Goal: Information Seeking & Learning: Compare options

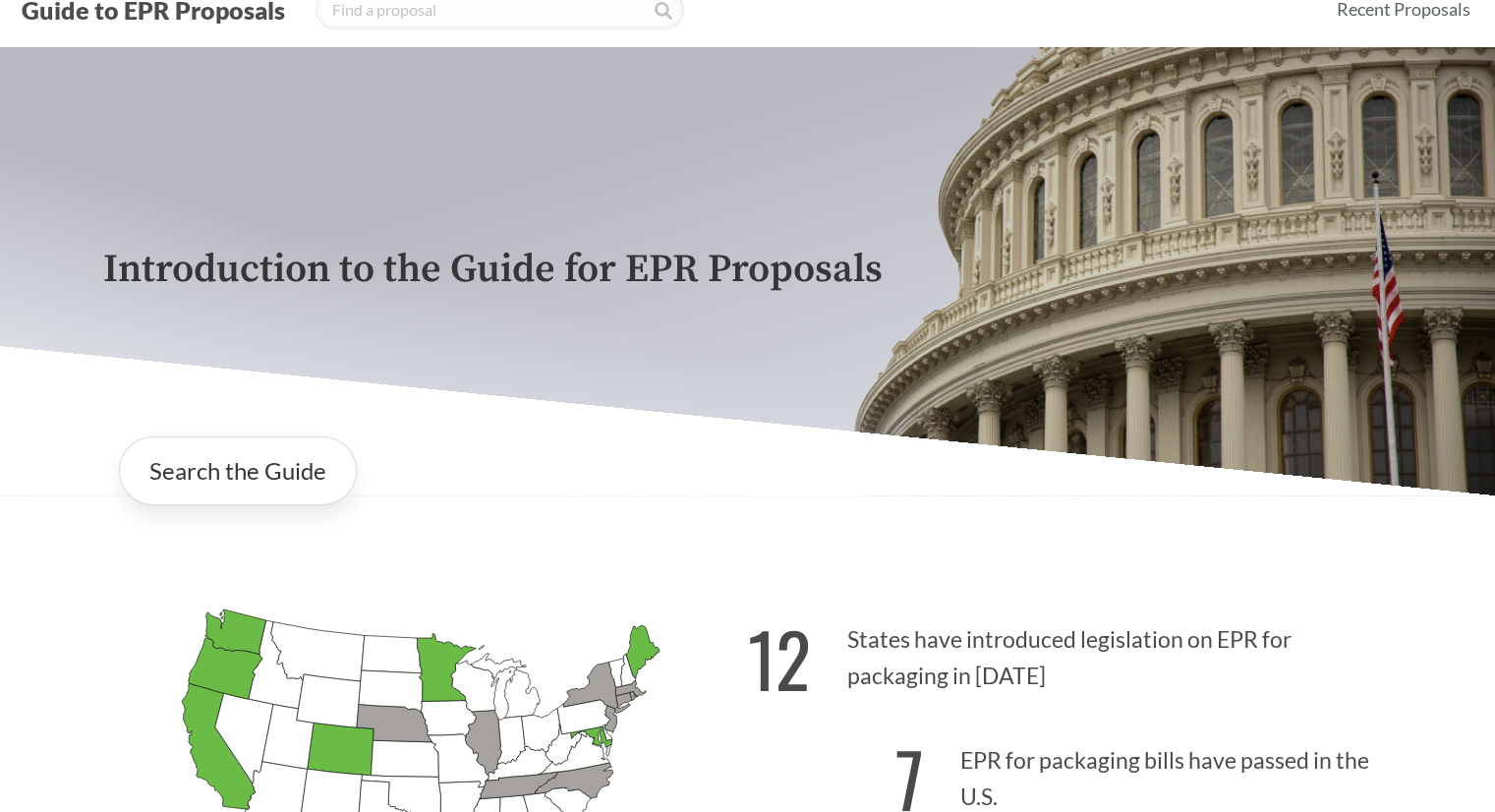
scroll to position [294, 0]
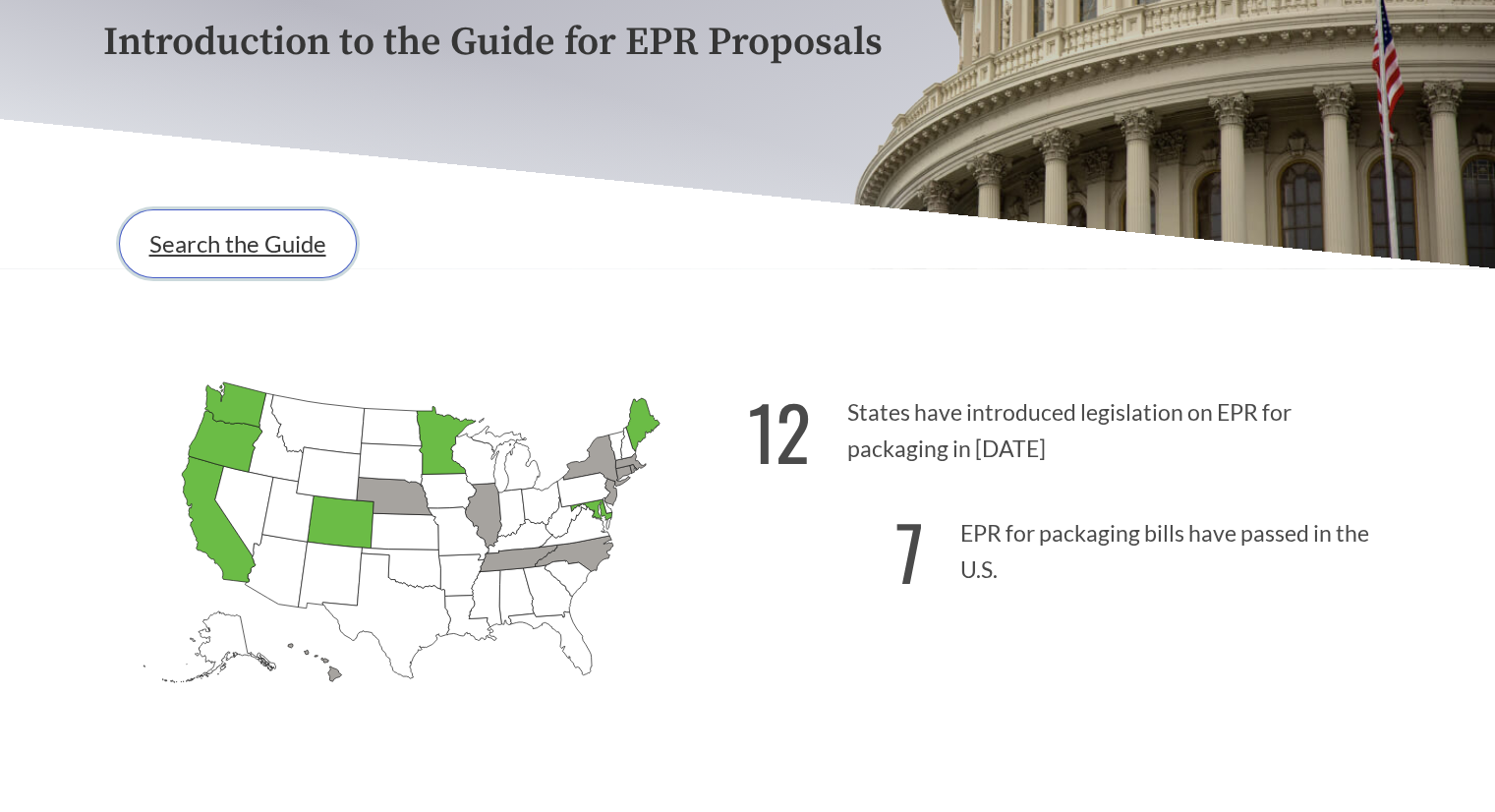
click at [266, 256] on link "Search the Guide" at bounding box center [237, 244] width 238 height 69
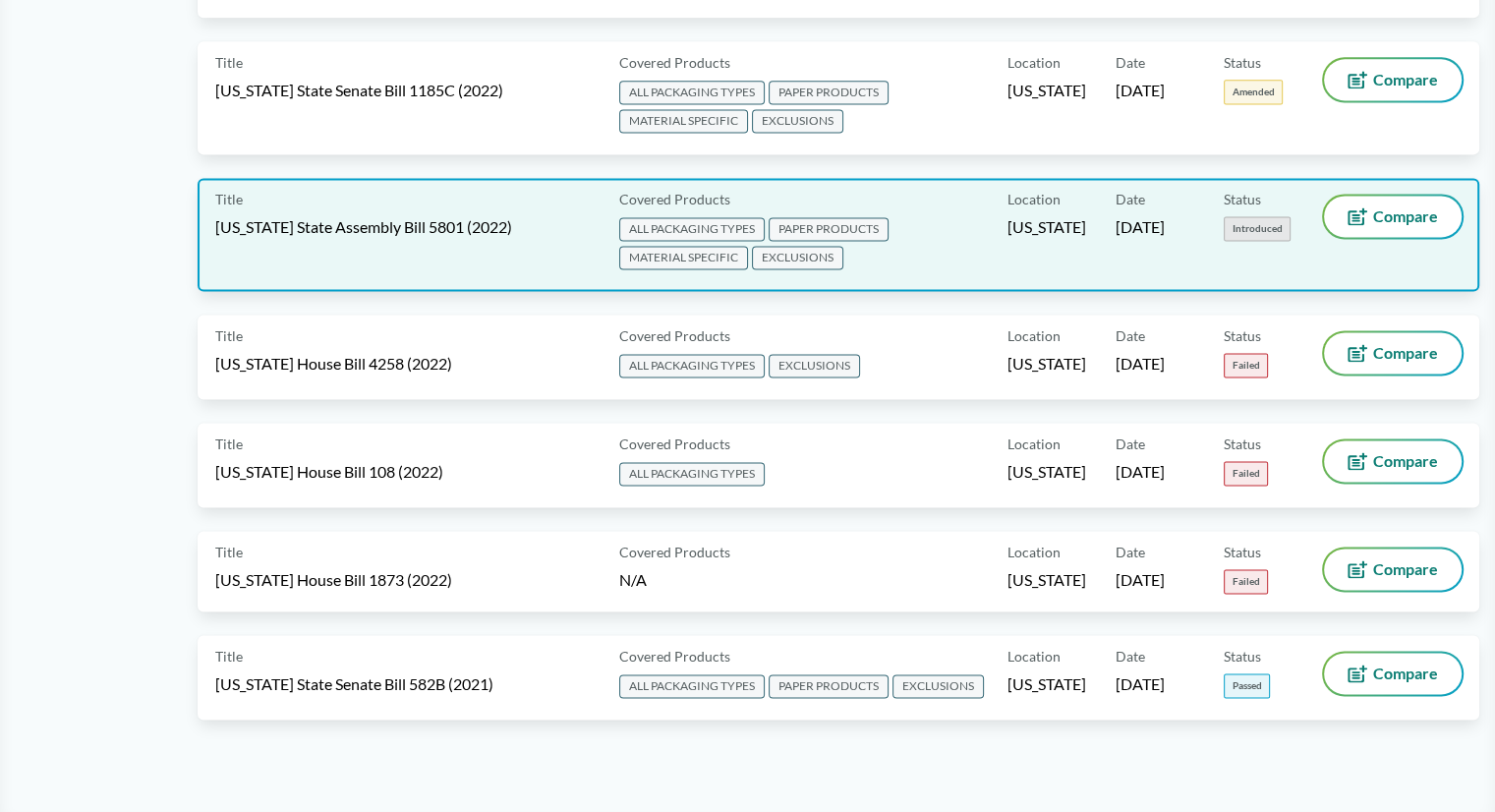
scroll to position [10221, 0]
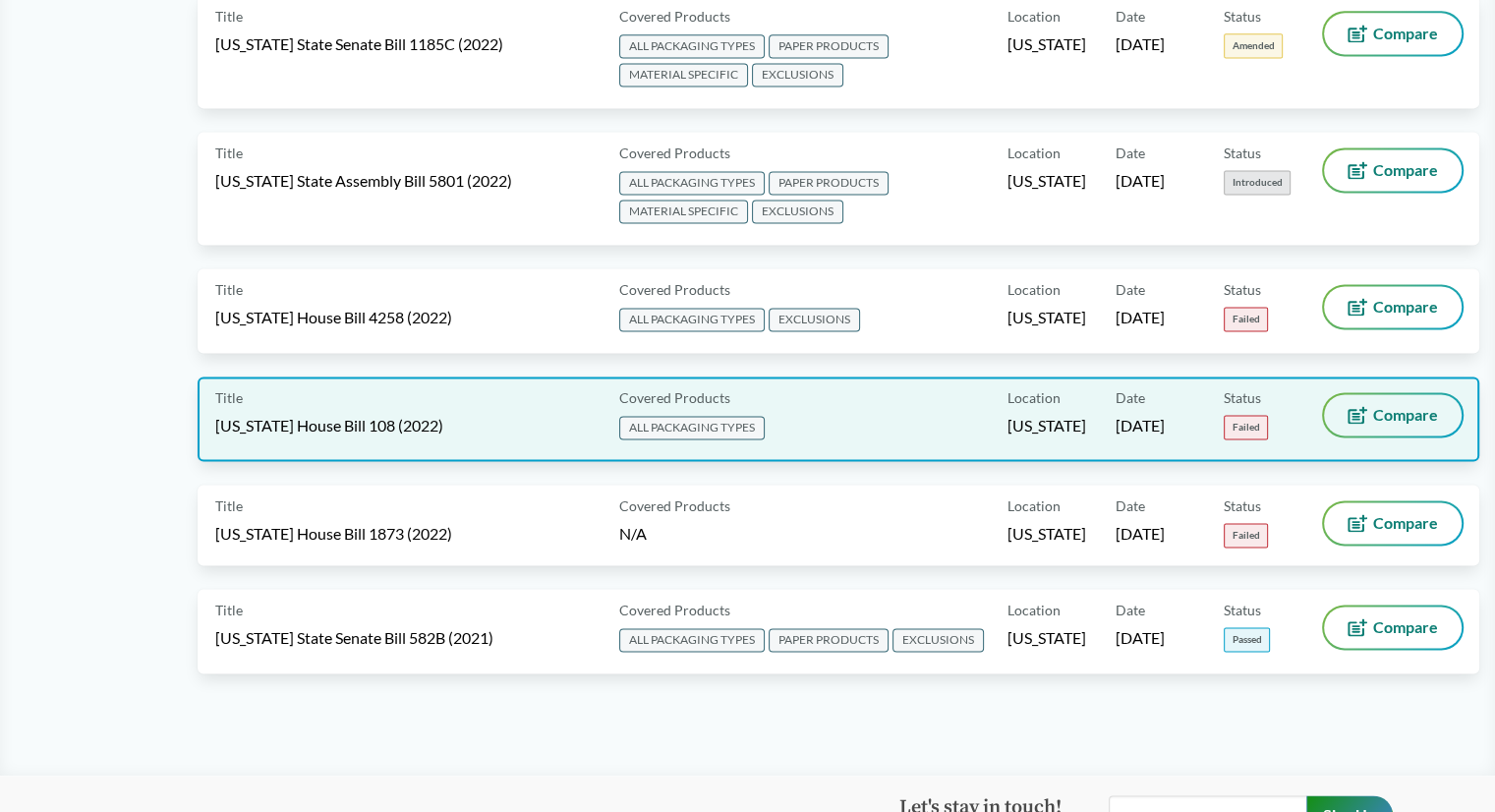
click at [1366, 394] on button "Compare" at bounding box center [1392, 415] width 137 height 41
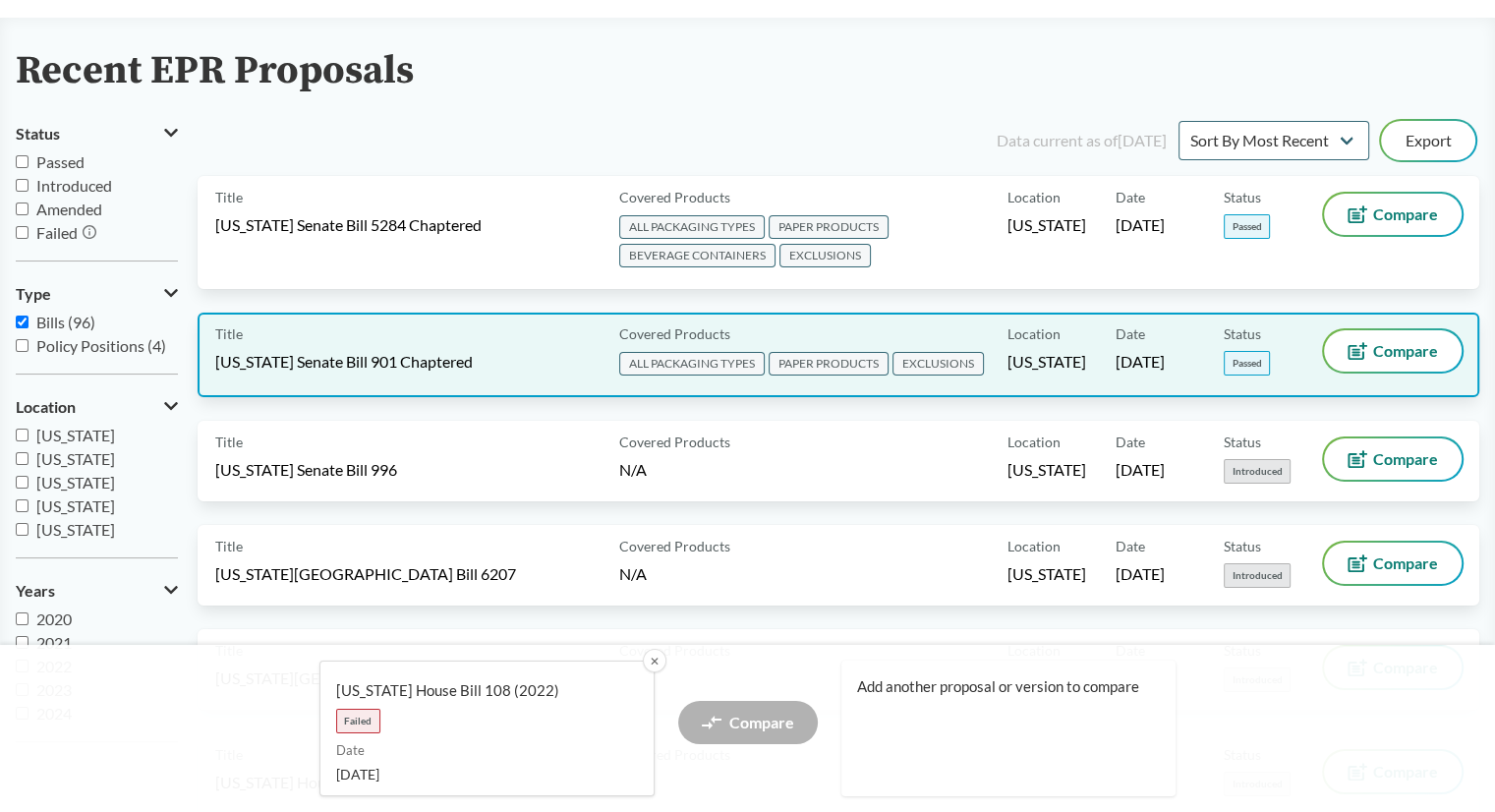
scroll to position [98, 0]
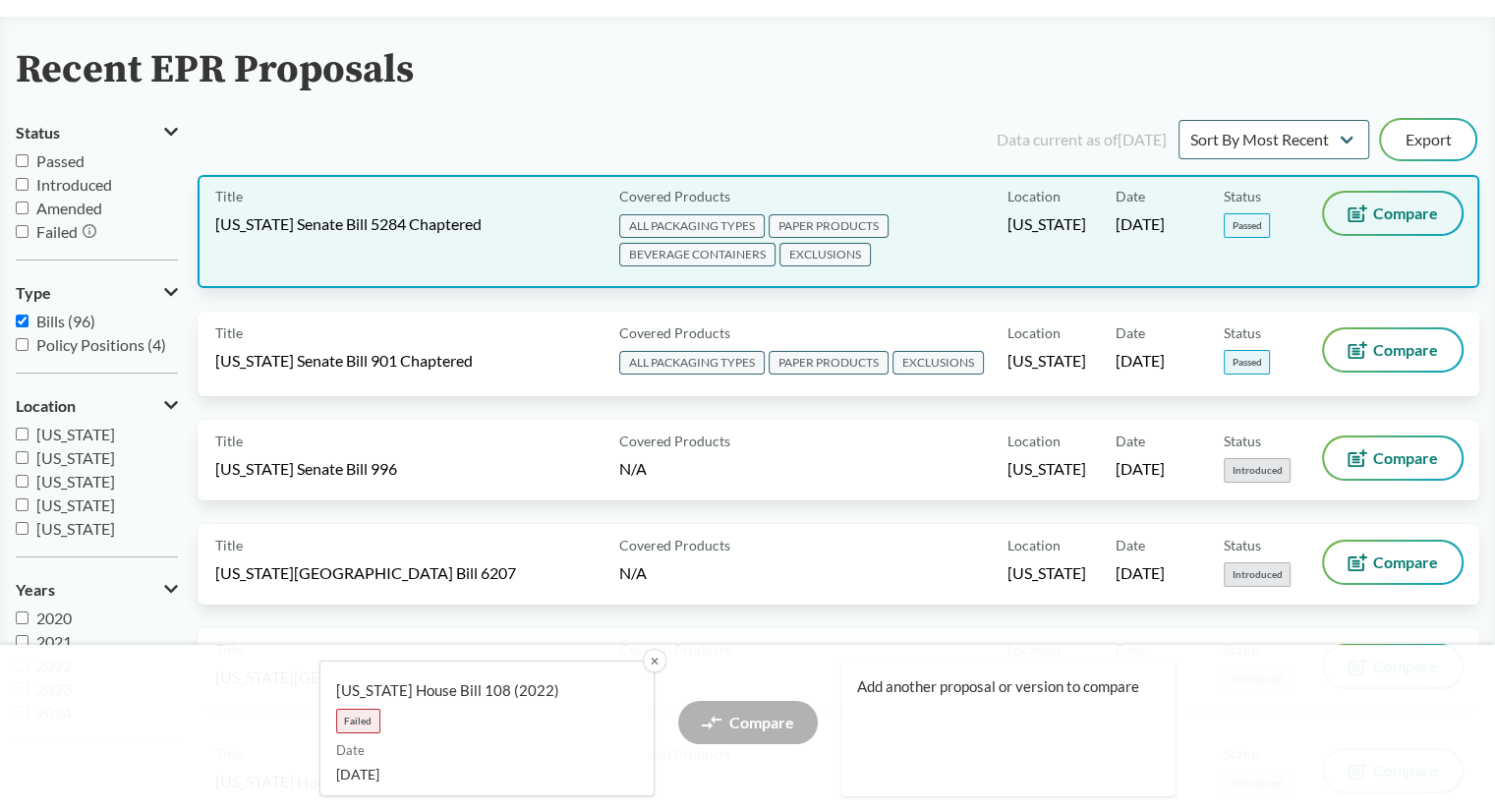
click at [1369, 229] on button "Compare" at bounding box center [1392, 213] width 137 height 41
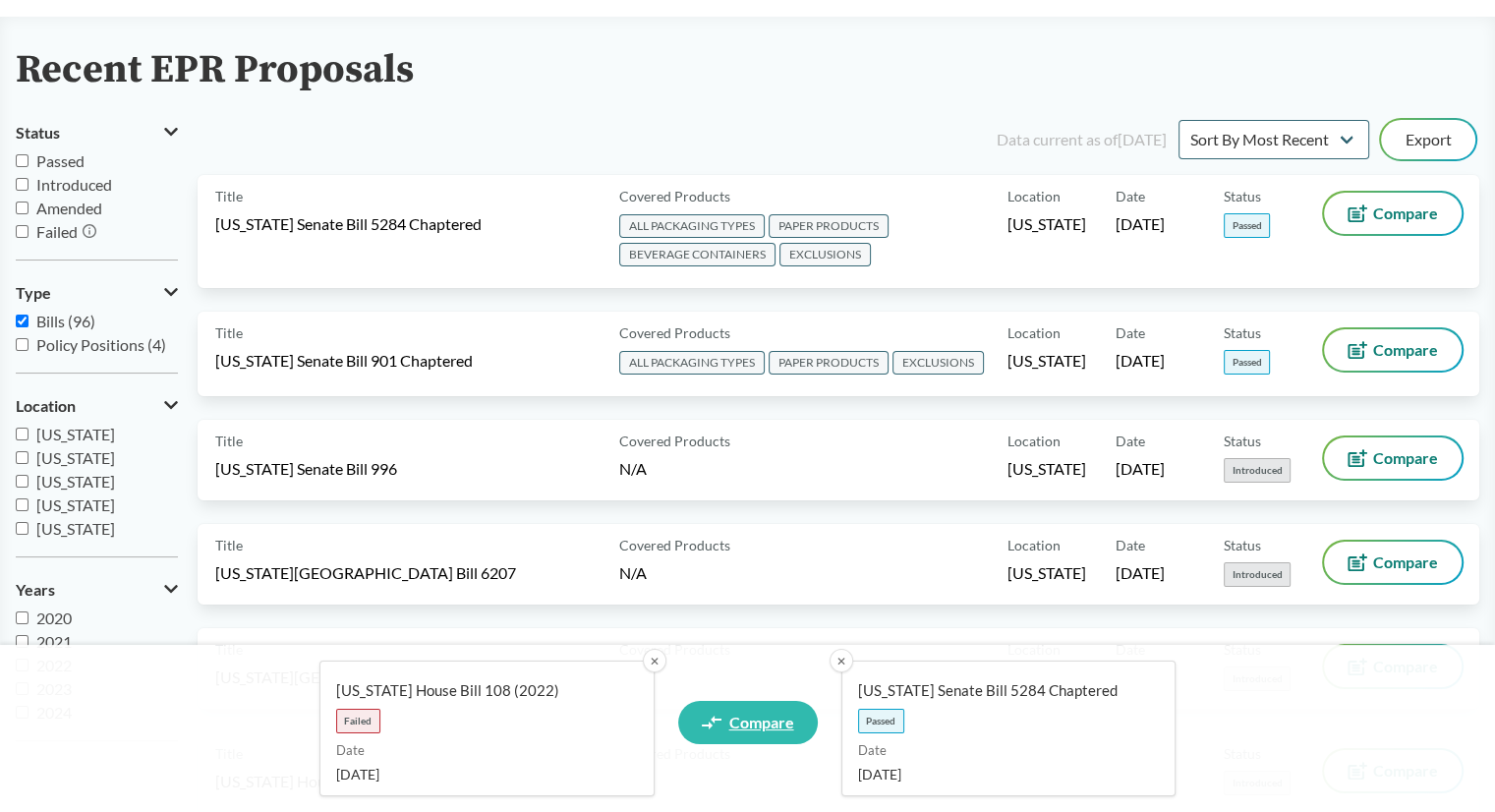
click at [778, 716] on span "Compare" at bounding box center [762, 722] width 65 height 16
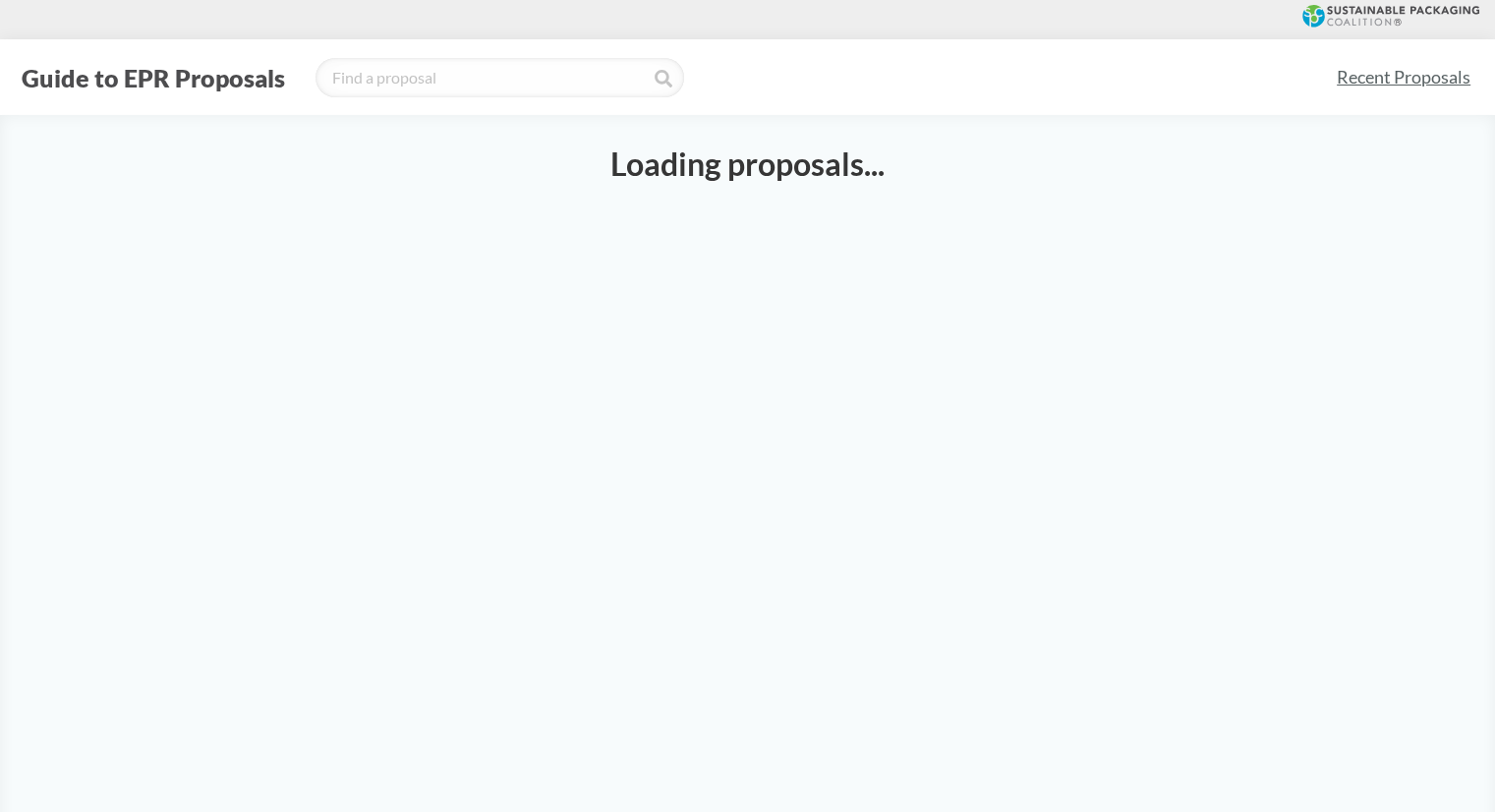
select select "SB5284C"
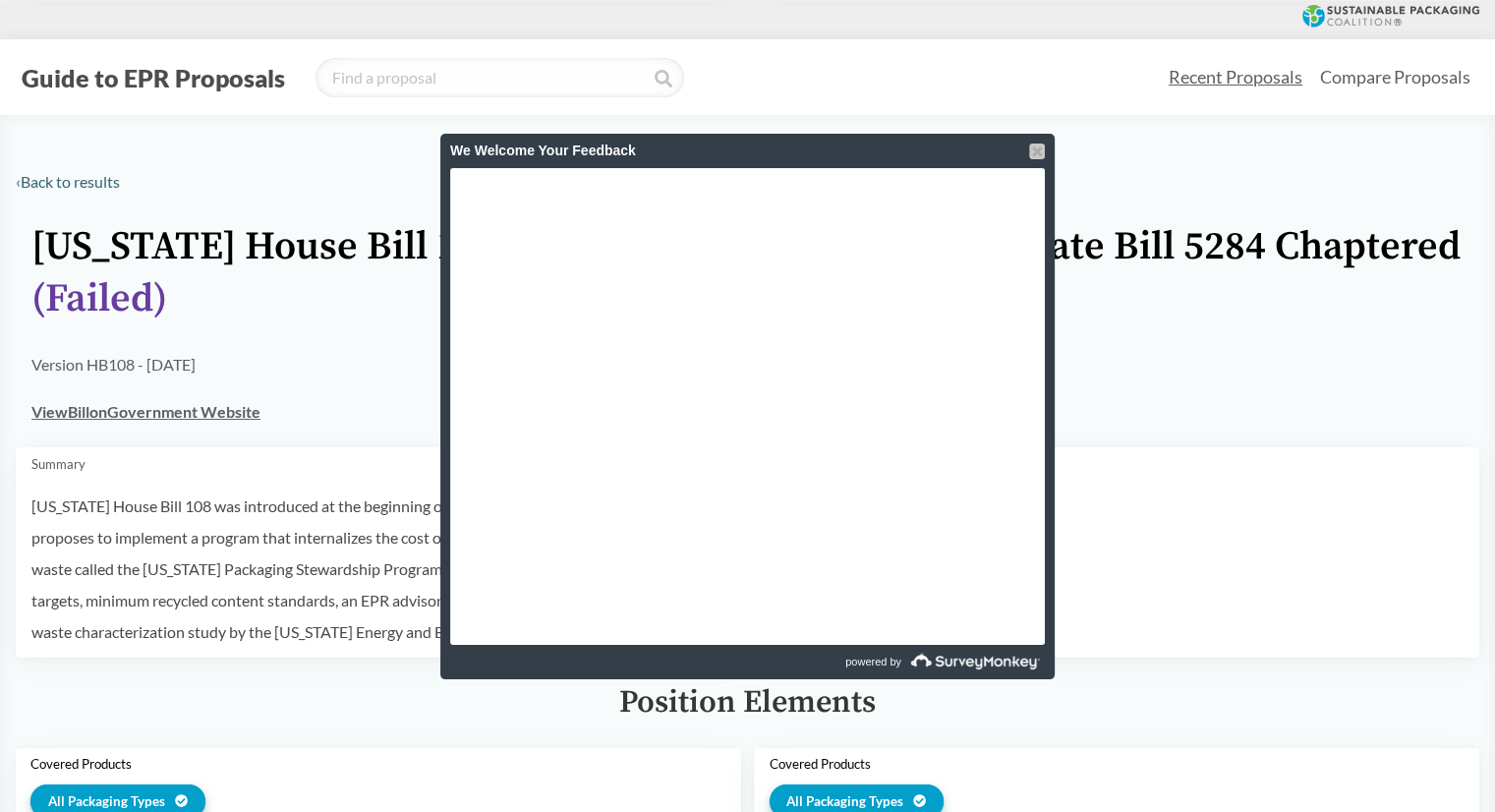
click at [1035, 148] on div at bounding box center [1038, 151] width 16 height 16
